Goal: Transaction & Acquisition: Purchase product/service

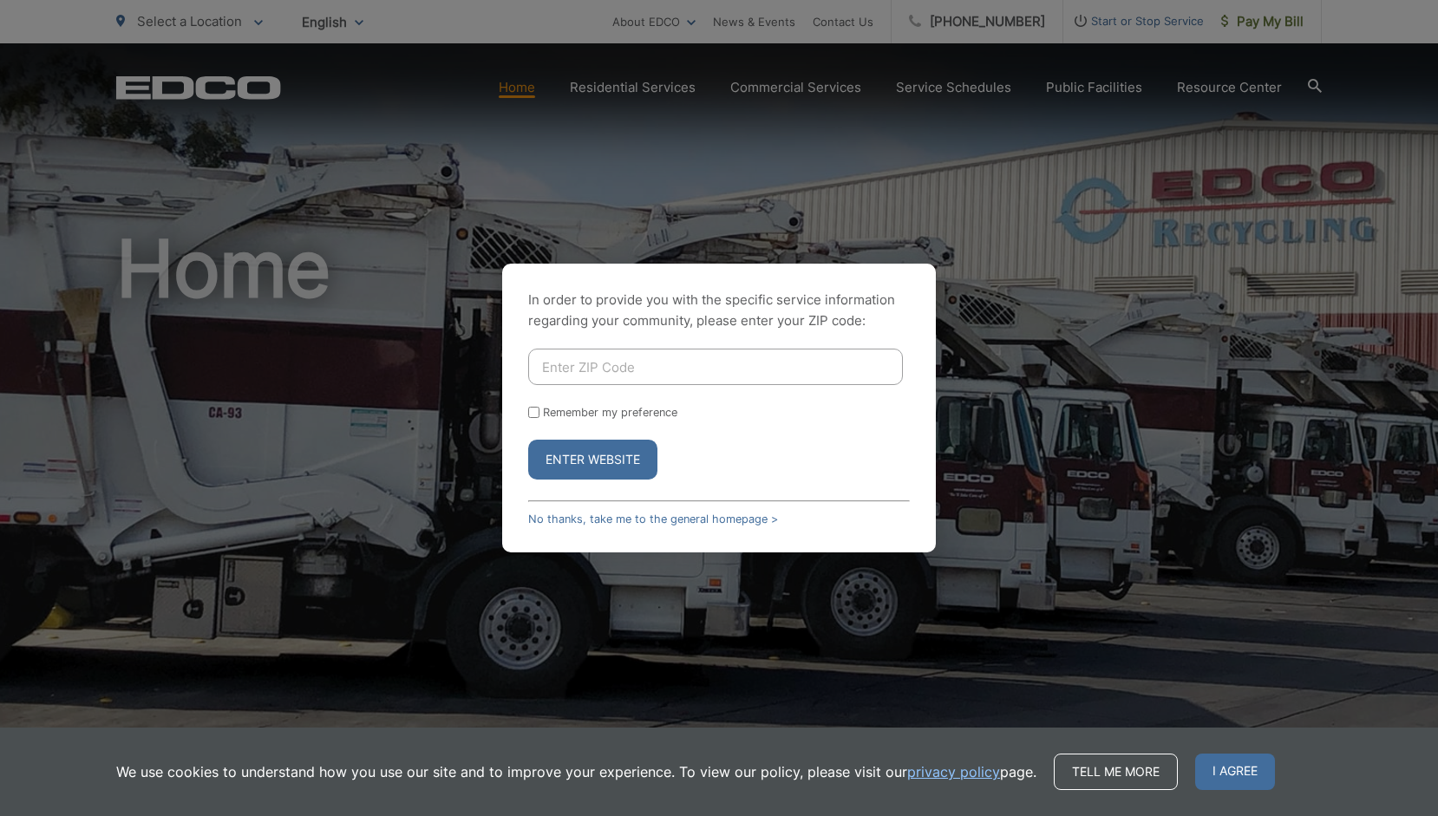
click at [620, 366] on input "Enter ZIP Code" at bounding box center [715, 367] width 375 height 36
type input "92127"
click at [584, 456] on button "Enter Website" at bounding box center [592, 460] width 129 height 40
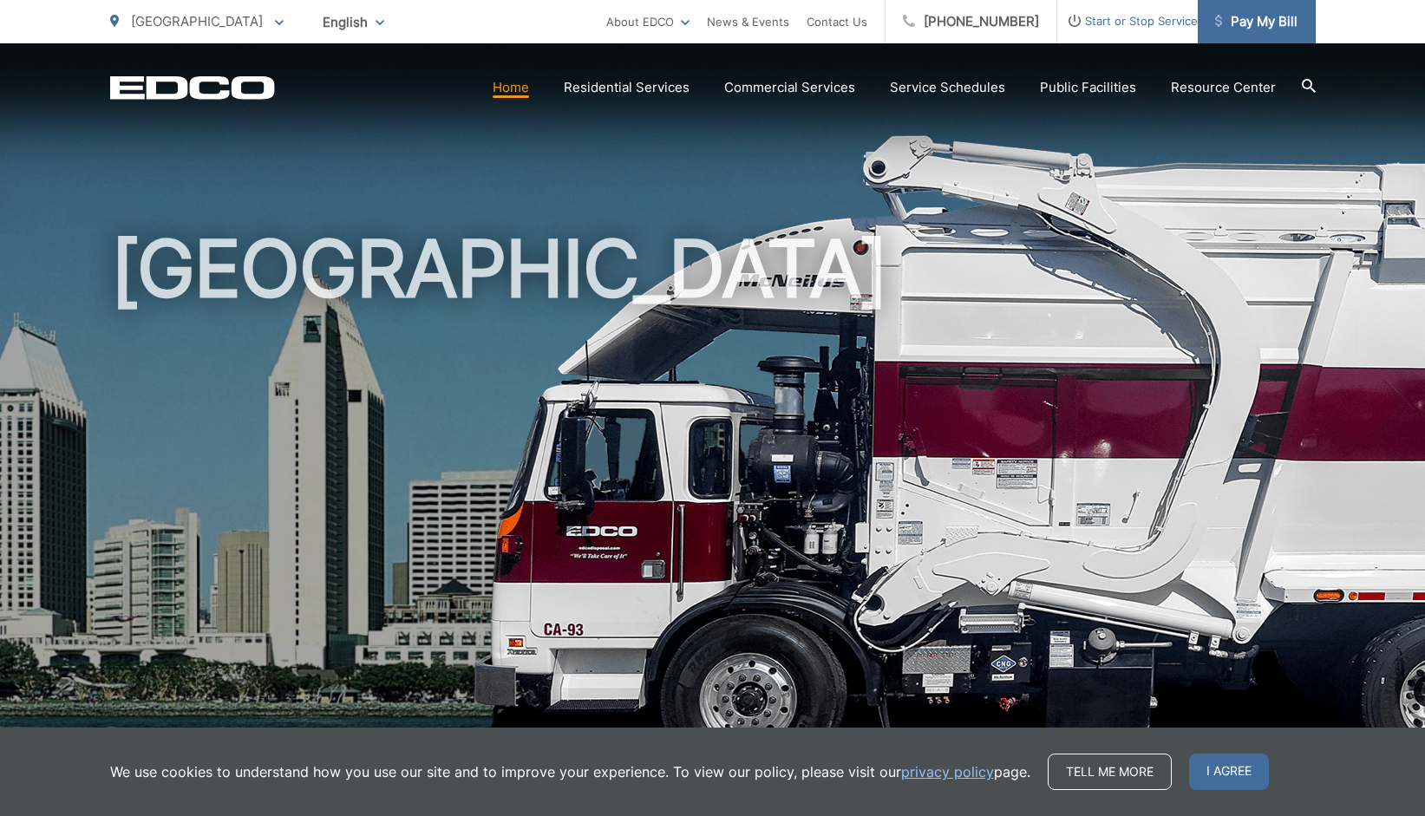
click at [1251, 20] on span "Pay My Bill" at bounding box center [1256, 21] width 82 height 21
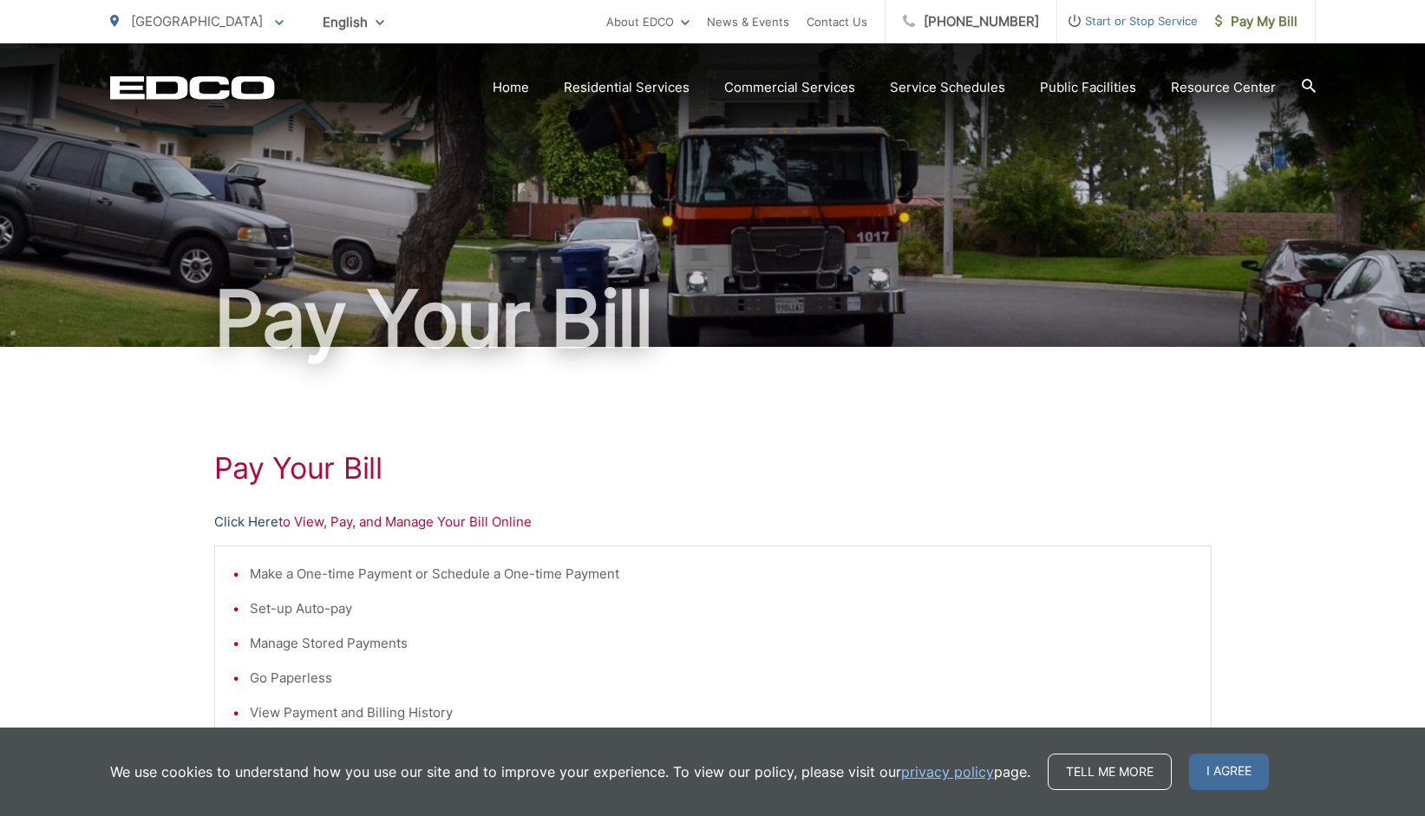
click at [232, 520] on link "Click Here" at bounding box center [246, 522] width 64 height 21
